Goal: Transaction & Acquisition: Purchase product/service

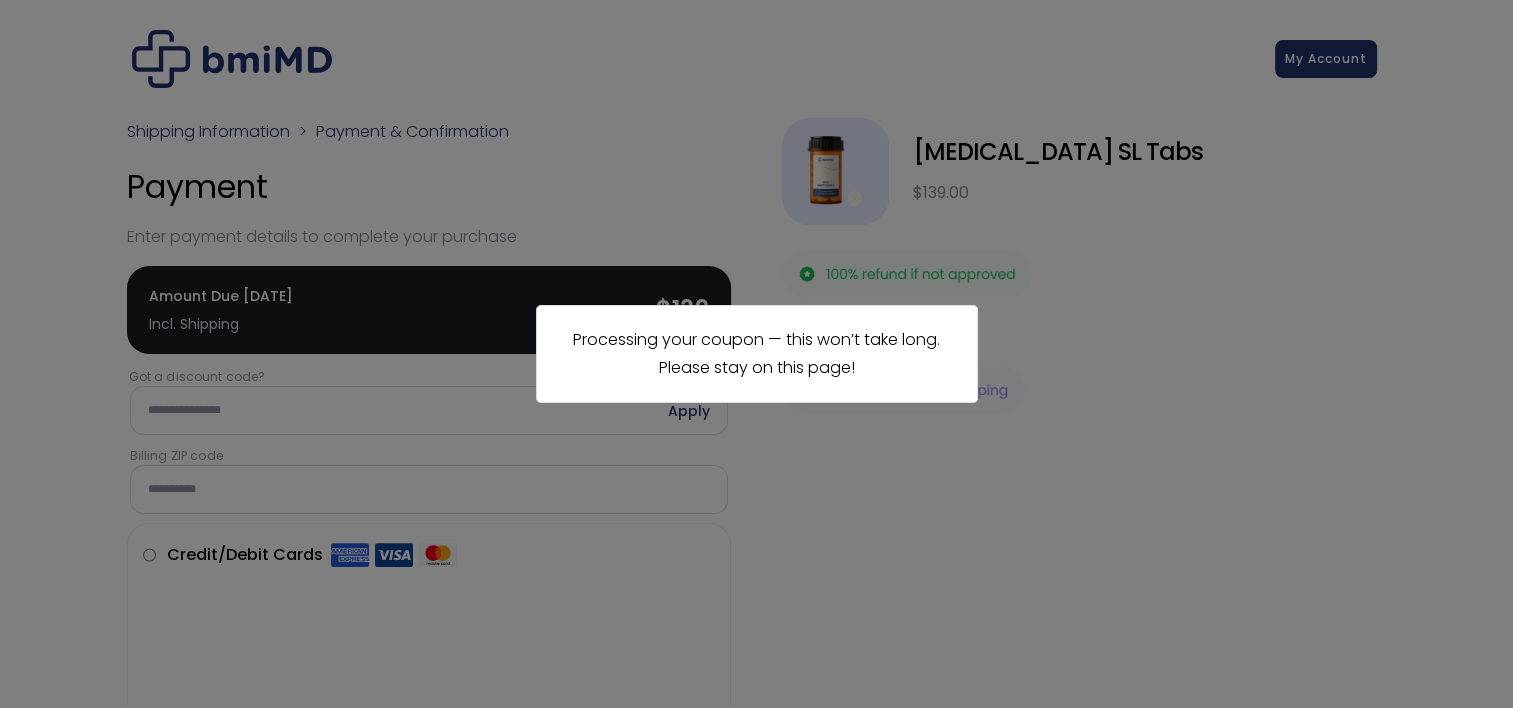
click at [868, 594] on div "Processing your coupon — this won’t take long. Please stay on this page!" at bounding box center [756, 354] width 1513 height 708
click at [1292, 274] on div "Processing your coupon — this won’t take long. Please stay on this page!" at bounding box center [756, 354] width 1513 height 708
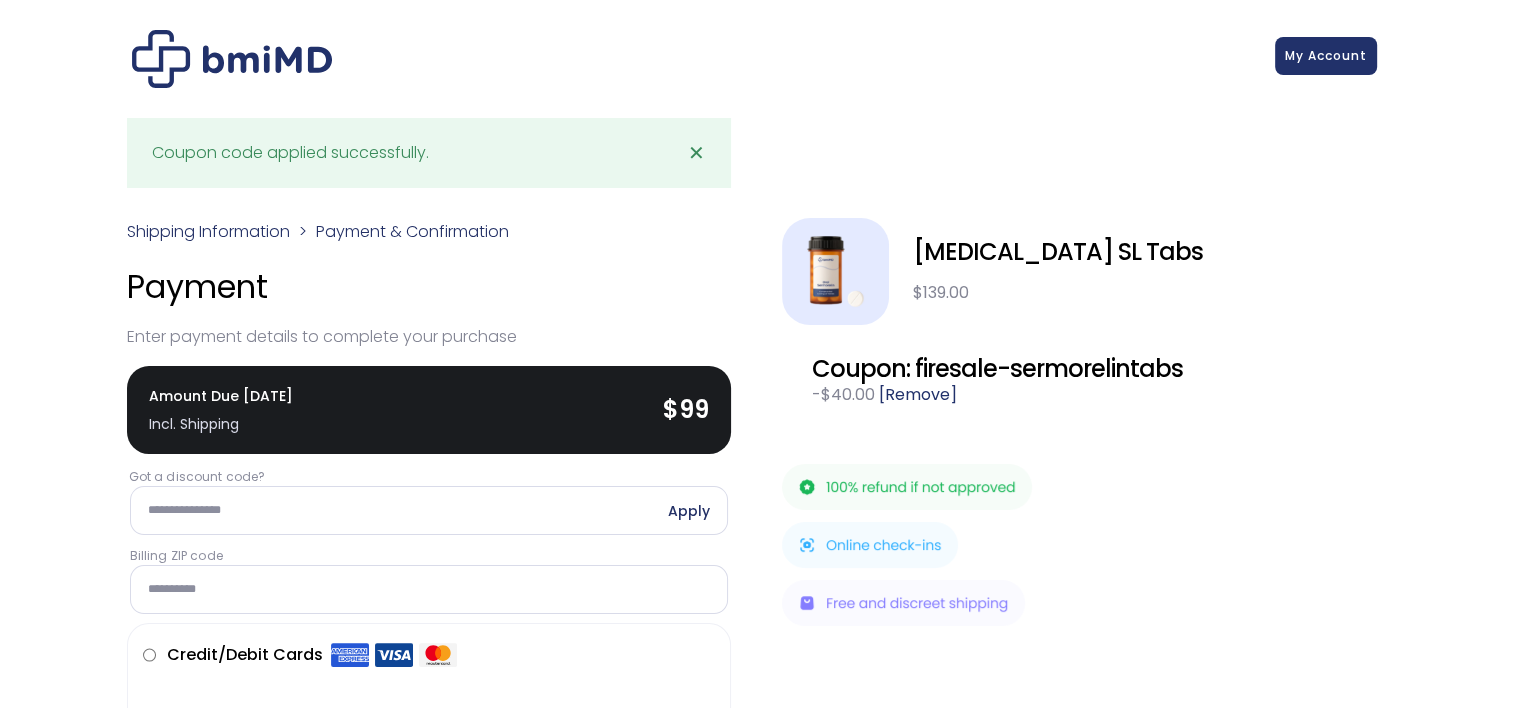
click at [1324, 60] on link "My Account" at bounding box center [1326, 56] width 102 height 38
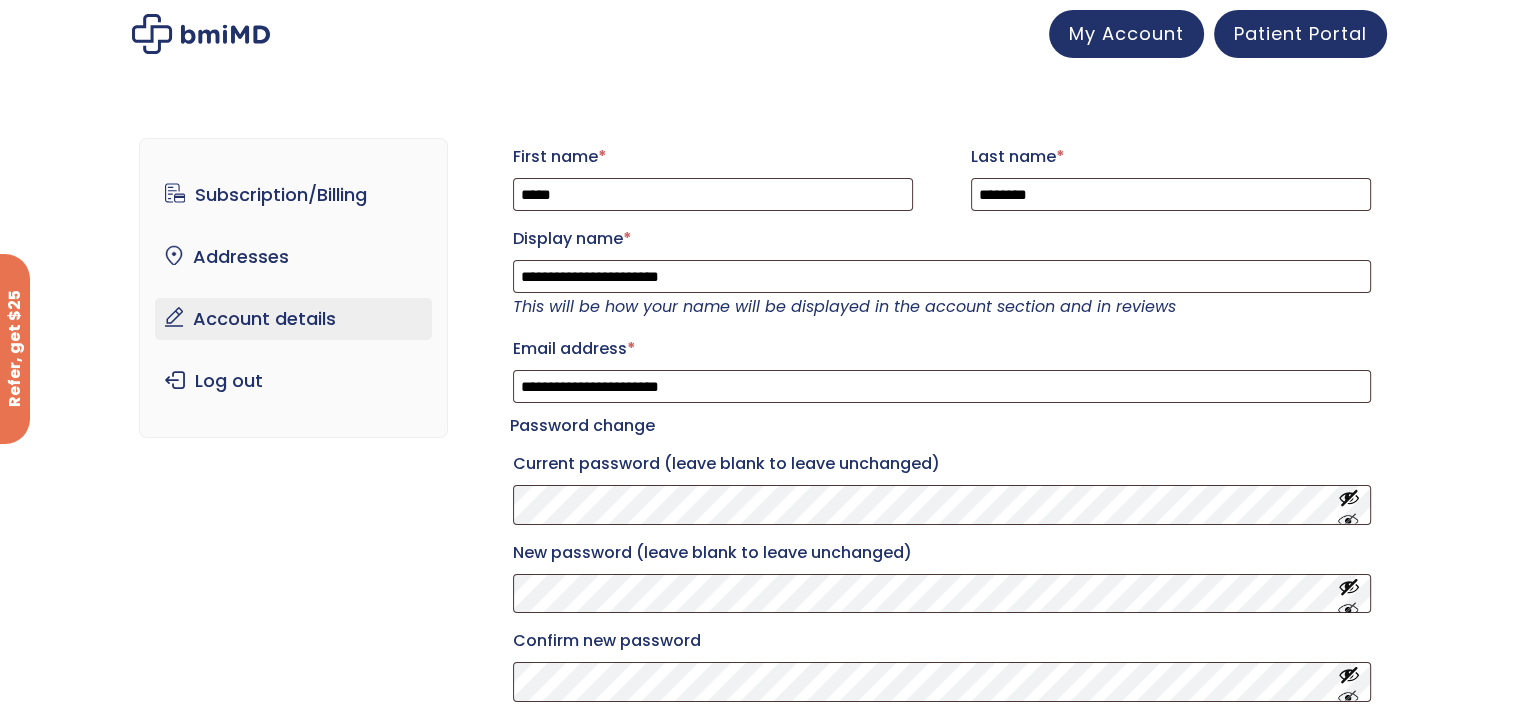
click at [1333, 6] on div at bounding box center [756, 34] width 1513 height 68
click at [1332, 8] on div at bounding box center [756, 34] width 1513 height 68
click at [1318, 27] on span "Patient Portal" at bounding box center [1300, 30] width 133 height 25
